Goal: Task Accomplishment & Management: Use online tool/utility

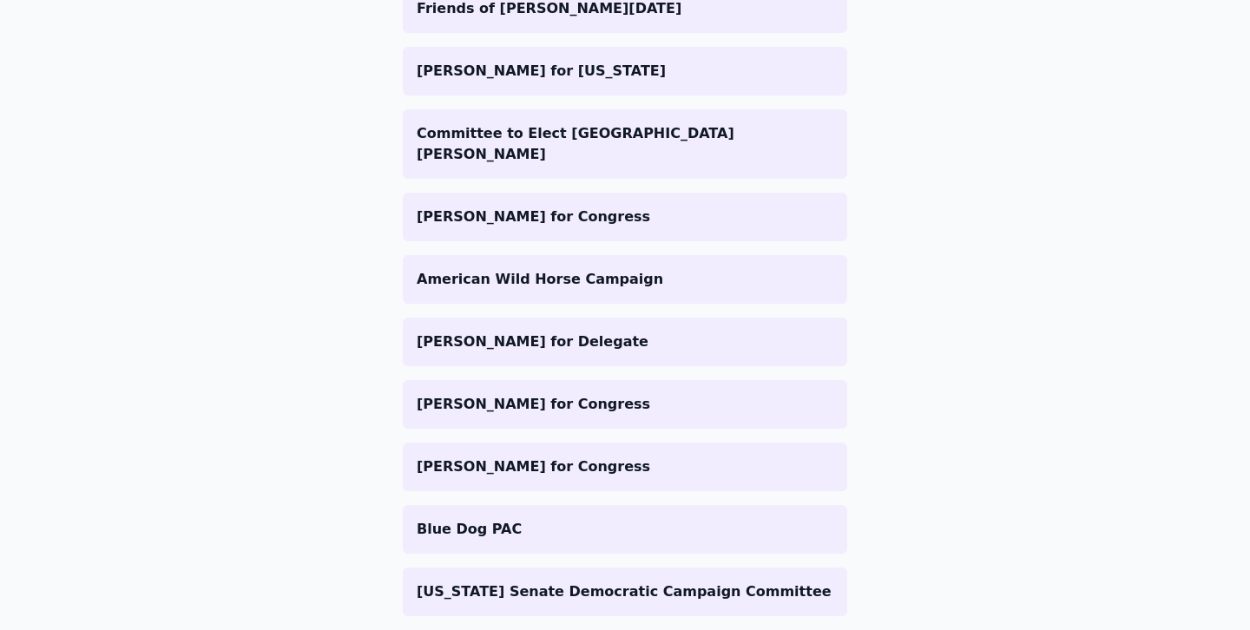
scroll to position [1536, 0]
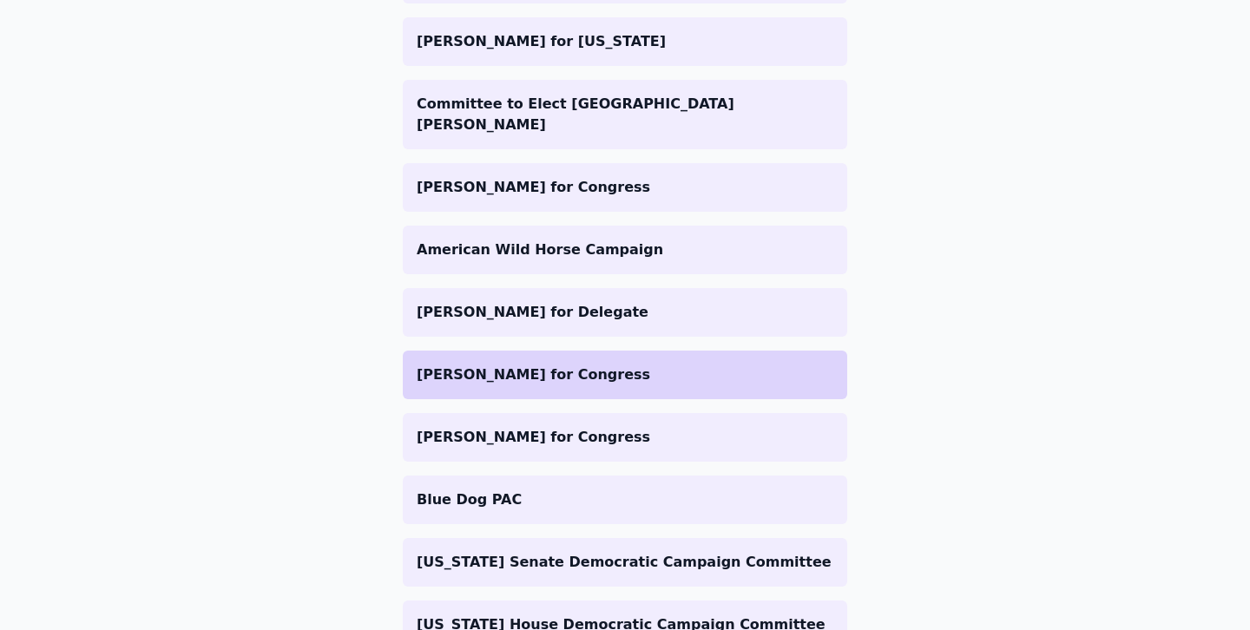
click at [544, 364] on p "[PERSON_NAME] for Congress" at bounding box center [625, 374] width 417 height 21
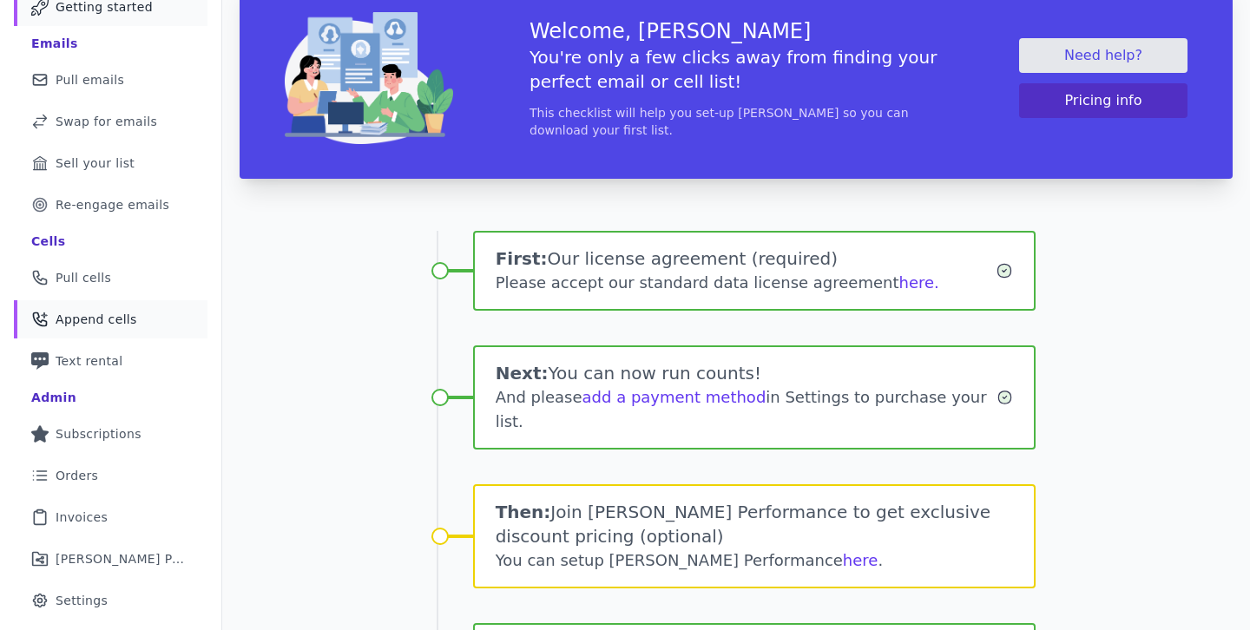
scroll to position [242, 0]
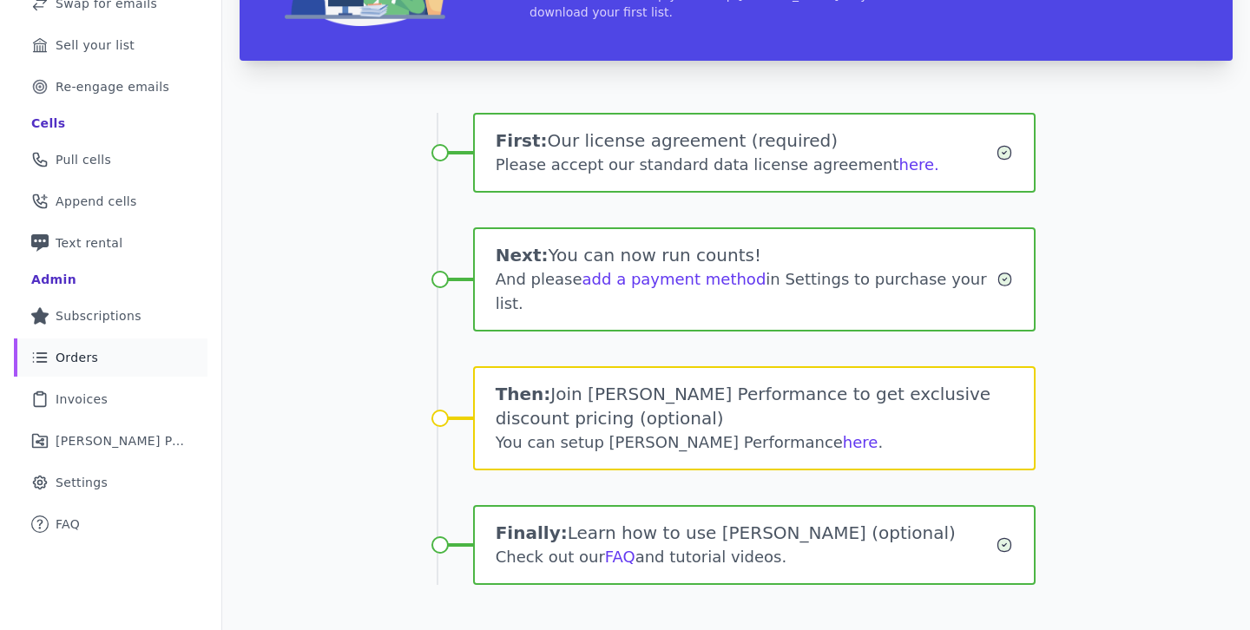
click at [56, 352] on span "Orders" at bounding box center [77, 357] width 43 height 17
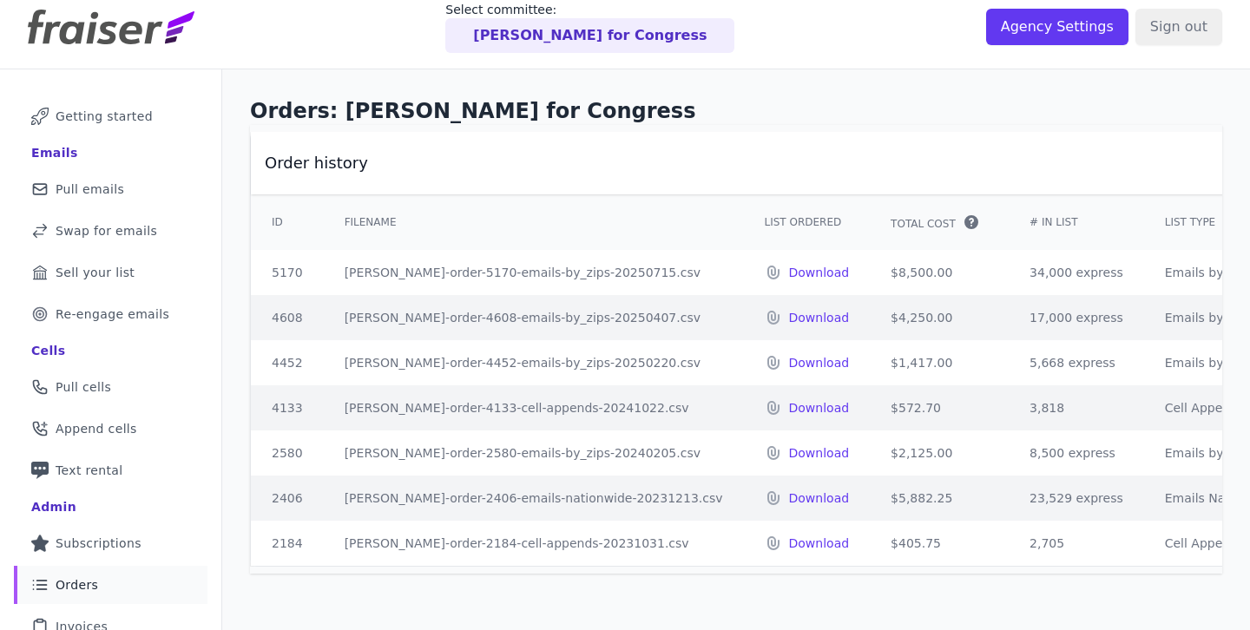
scroll to position [20, 0]
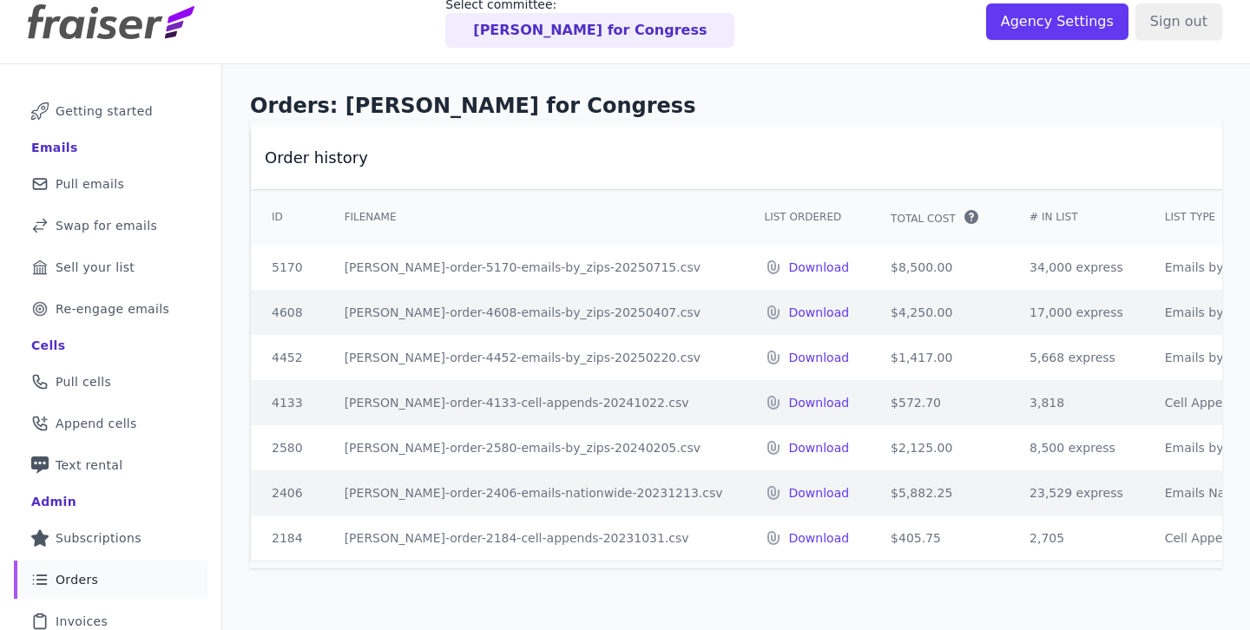
click at [913, 255] on td "$8,500.00" at bounding box center [939, 267] width 139 height 45
drag, startPoint x: 875, startPoint y: 266, endPoint x: 796, endPoint y: 266, distance: 79.0
click at [870, 266] on td "$8,500.00" at bounding box center [939, 267] width 139 height 45
click at [870, 261] on td "$8,500.00" at bounding box center [939, 267] width 139 height 45
click at [81, 438] on link "Phone Icon with a plus sign Outline of a phone with a plus sign Append cells" at bounding box center [111, 423] width 194 height 38
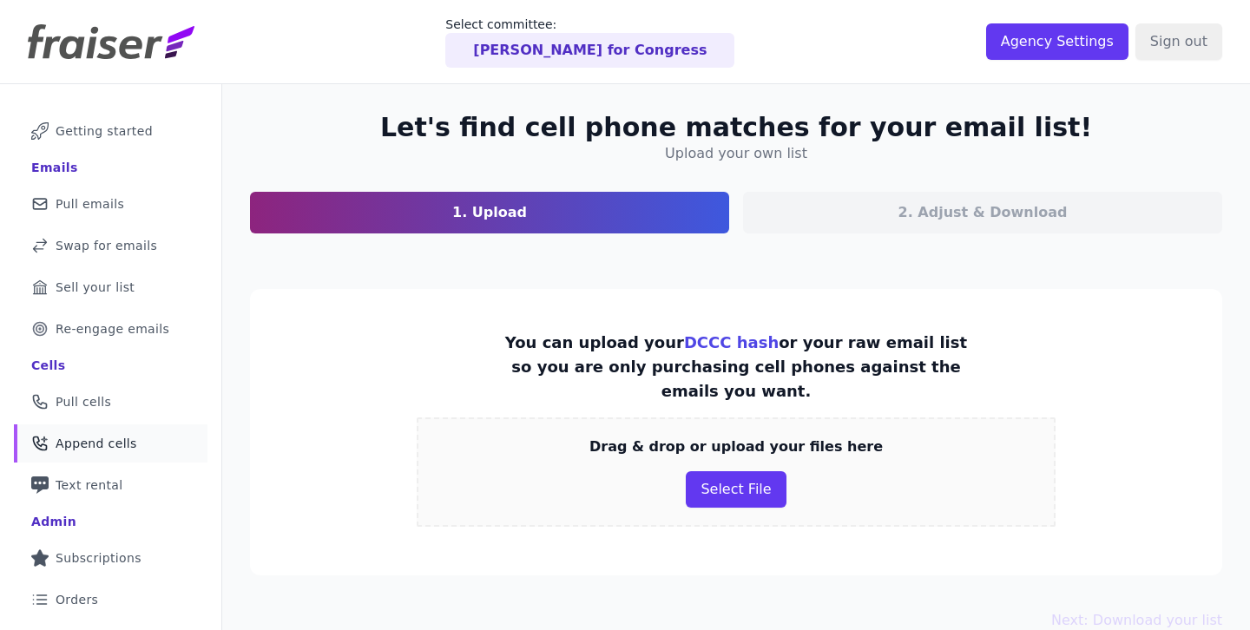
click at [284, 387] on section "You can upload your DCCC hash or your raw email list so you are only purchasing…" at bounding box center [736, 432] width 972 height 286
